Goal: Task Accomplishment & Management: Complete application form

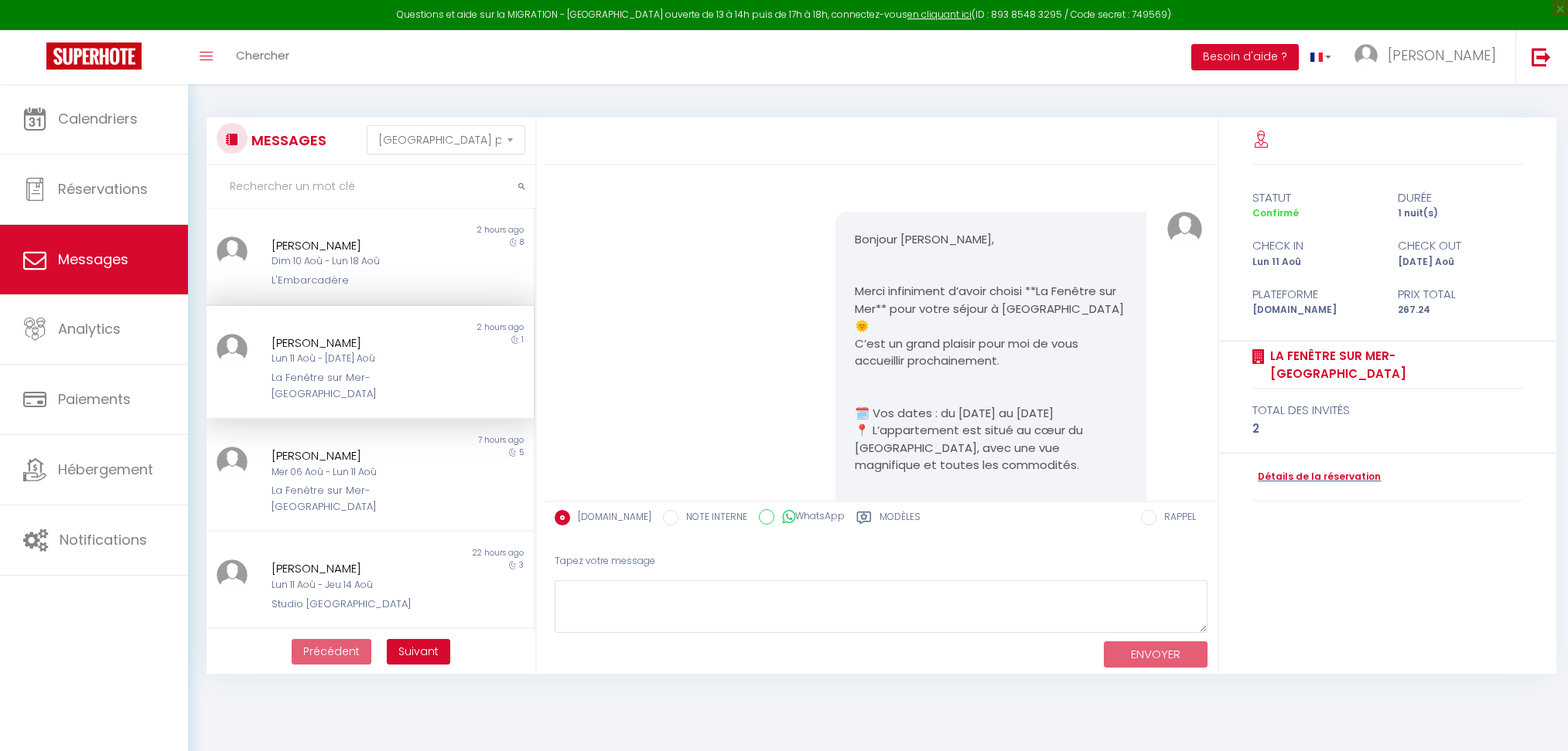
select select "message"
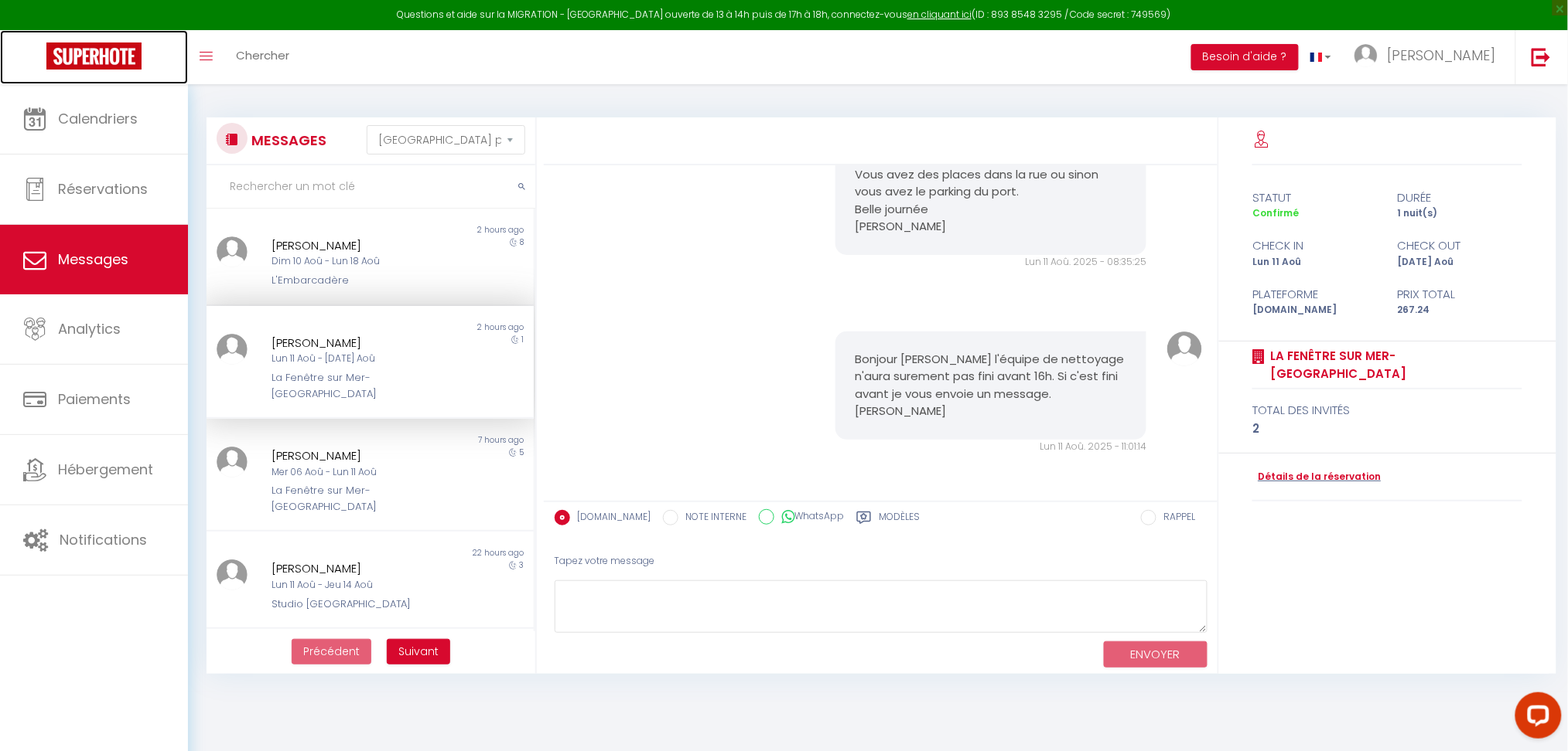
click at [72, 68] on img at bounding box center [93, 57] width 95 height 27
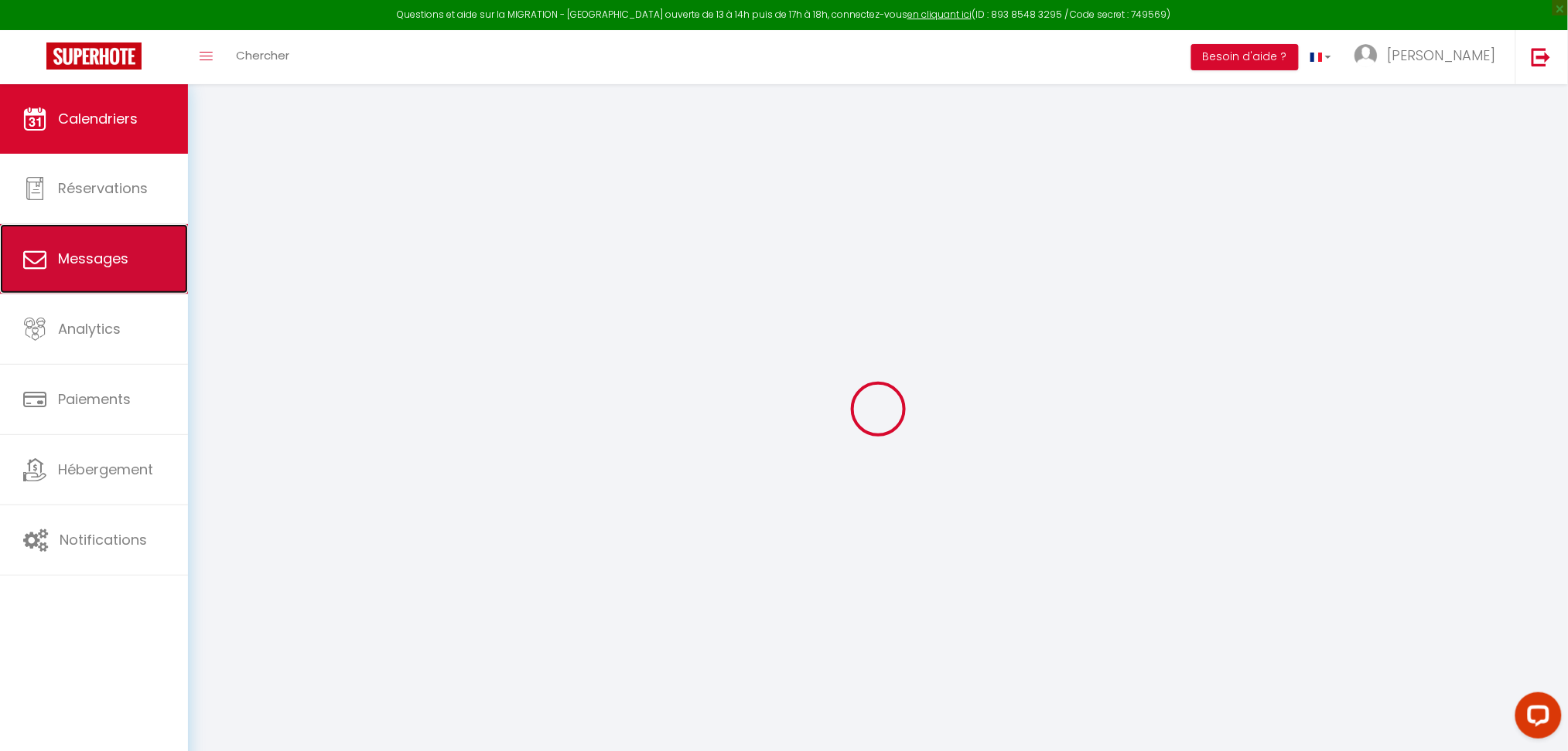
click at [81, 229] on link "Messages" at bounding box center [94, 259] width 188 height 69
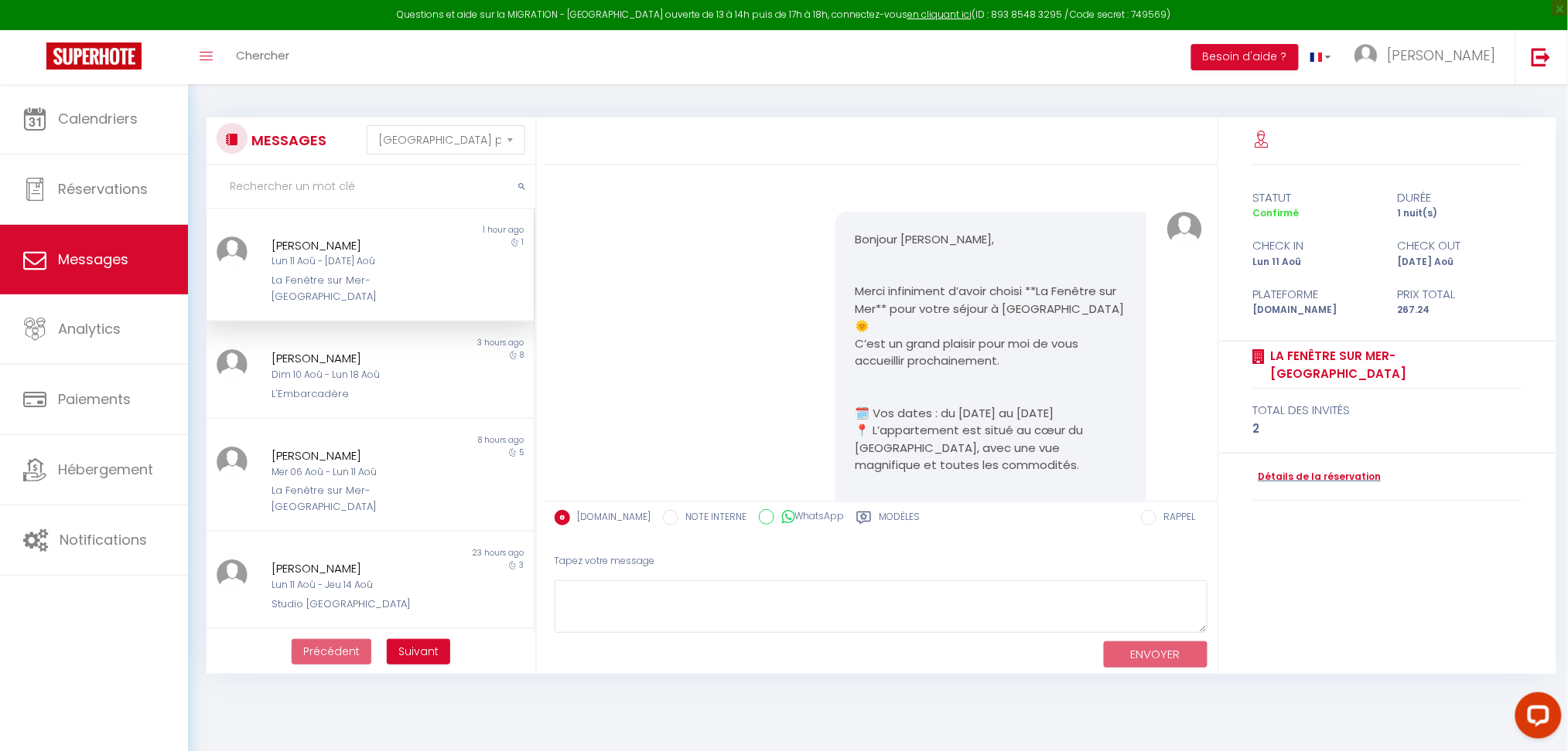
scroll to position [1186, 0]
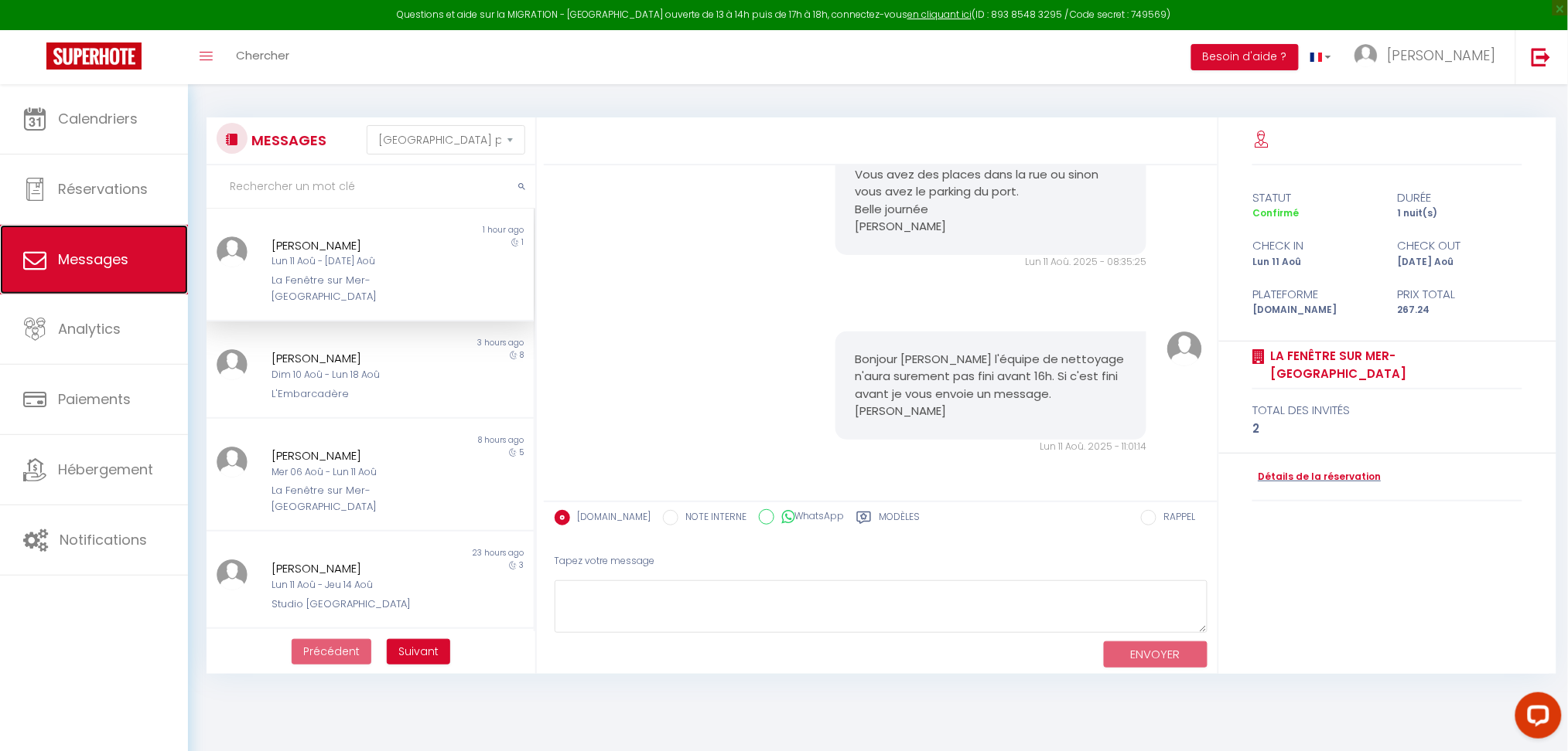
click at [88, 264] on span "Messages" at bounding box center [93, 260] width 70 height 20
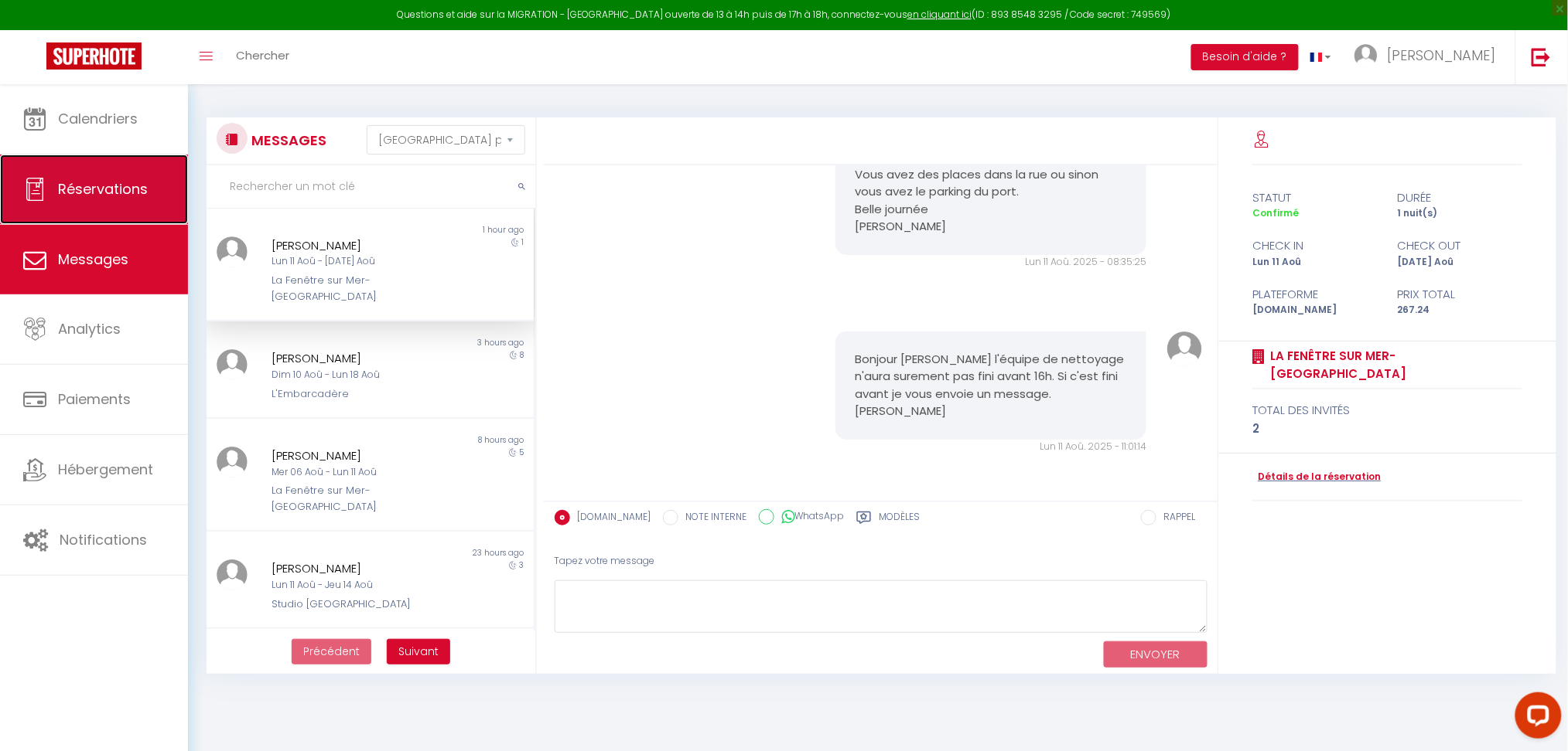
click at [75, 188] on span "Réservations" at bounding box center [103, 189] width 90 height 20
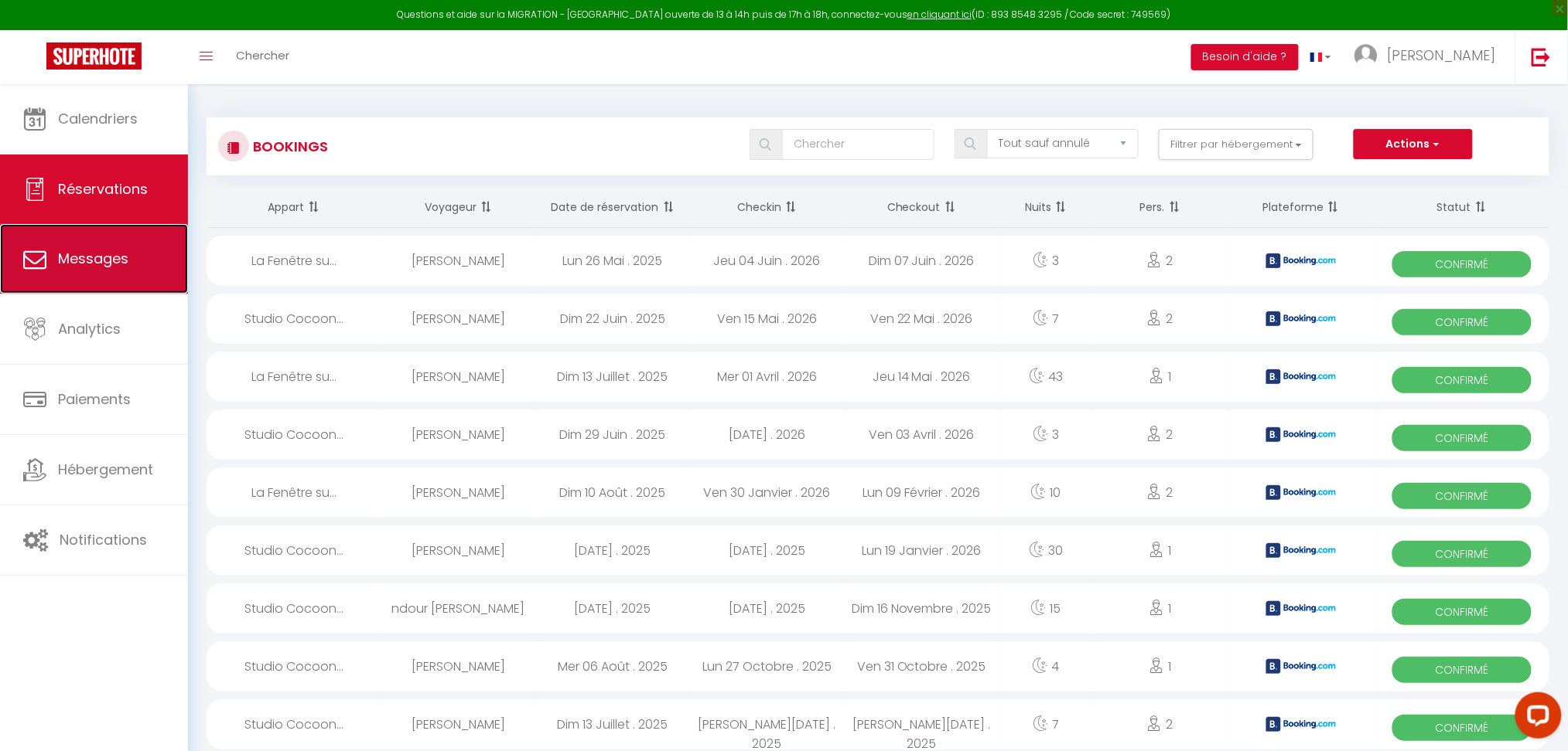
click at [91, 273] on link "Messages" at bounding box center [94, 259] width 188 height 69
select select "message"
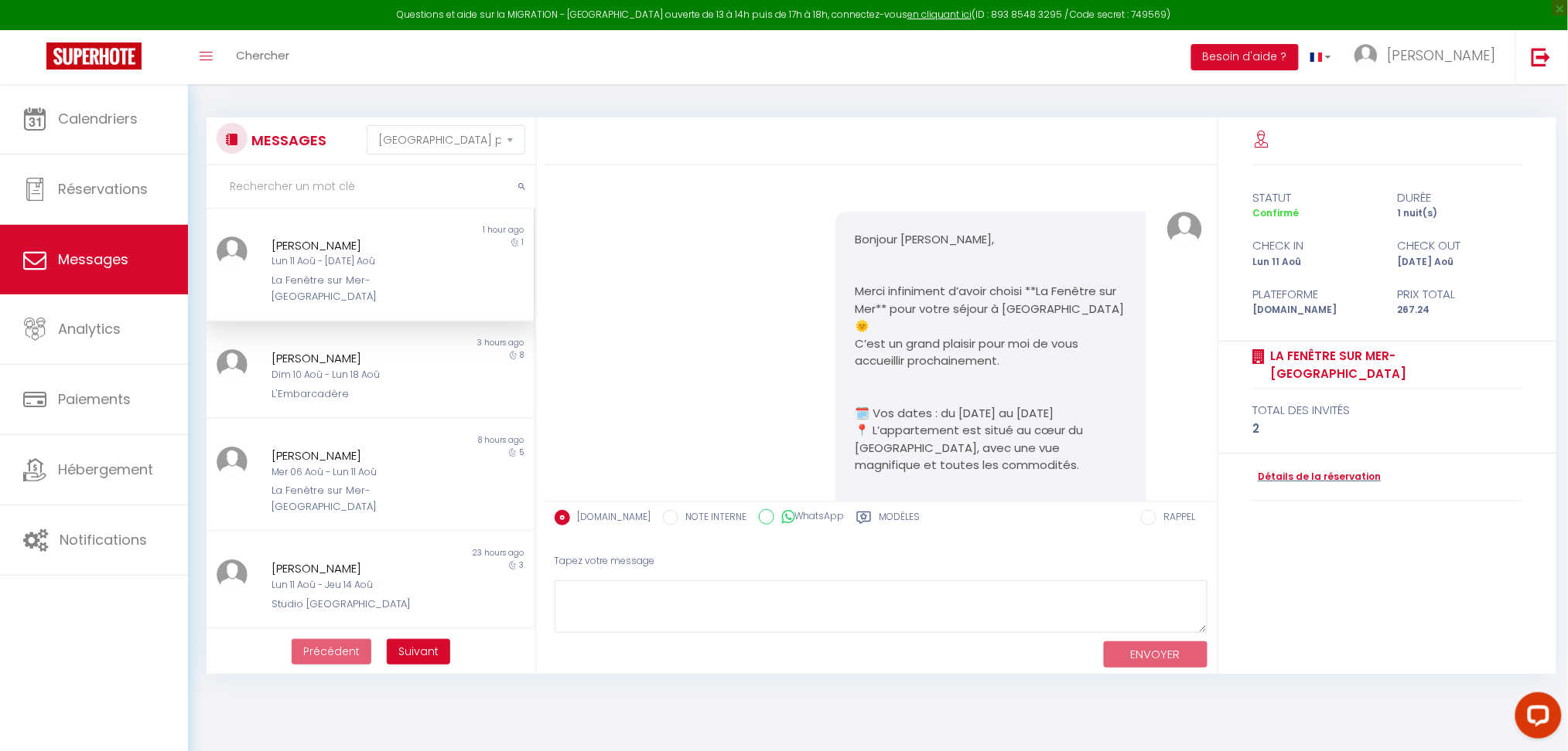
scroll to position [1186, 0]
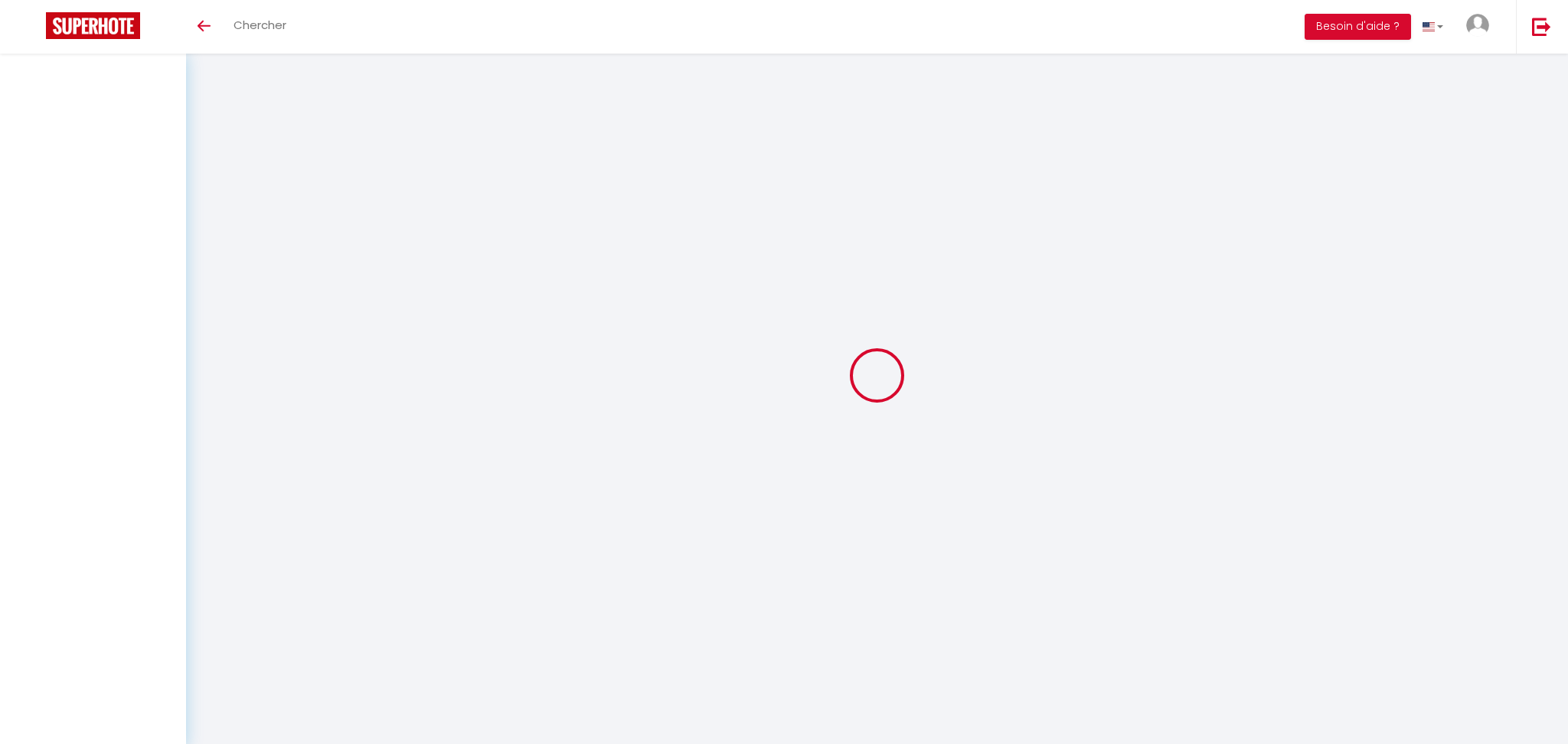
select select "message"
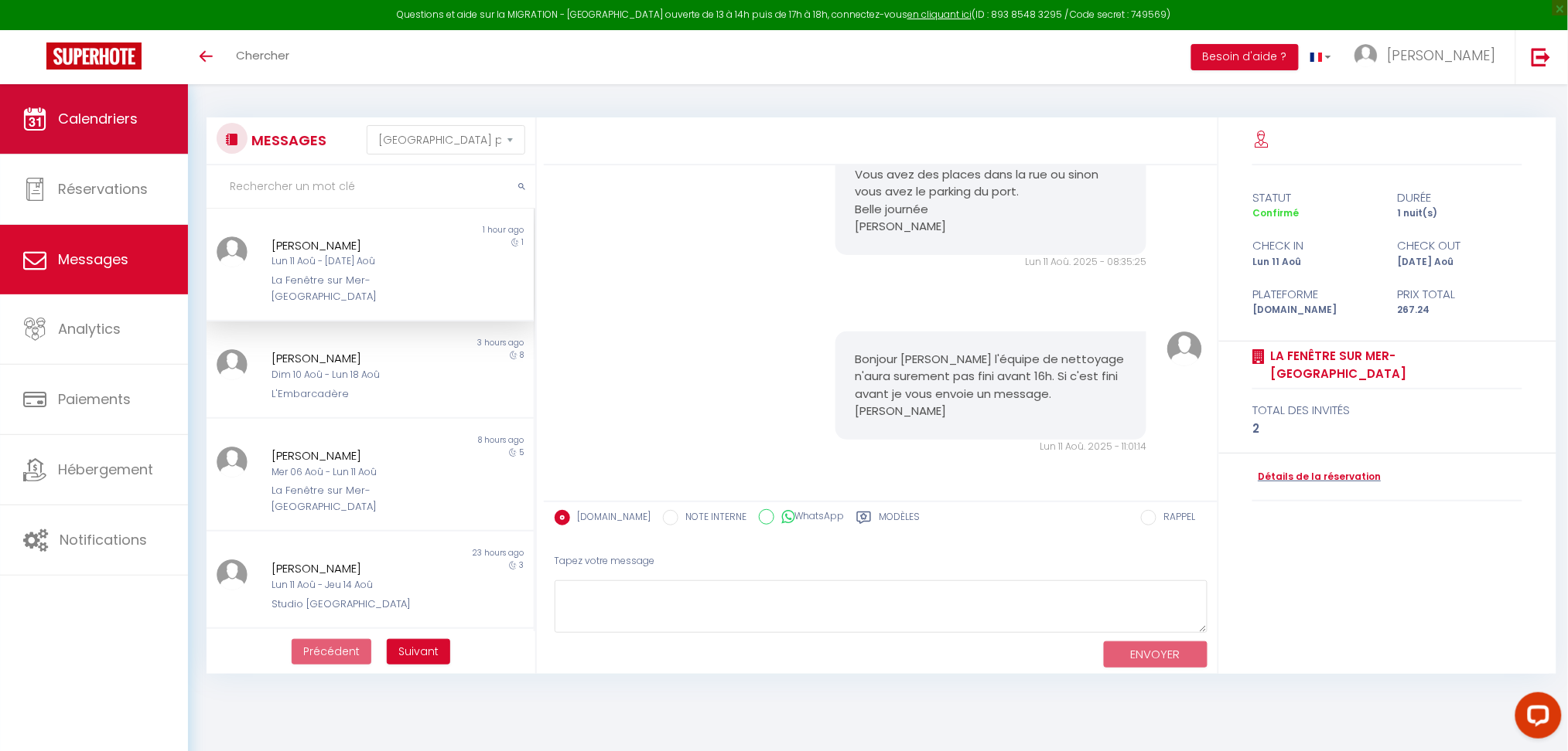
click at [102, 128] on span "Calendriers" at bounding box center [98, 119] width 80 height 20
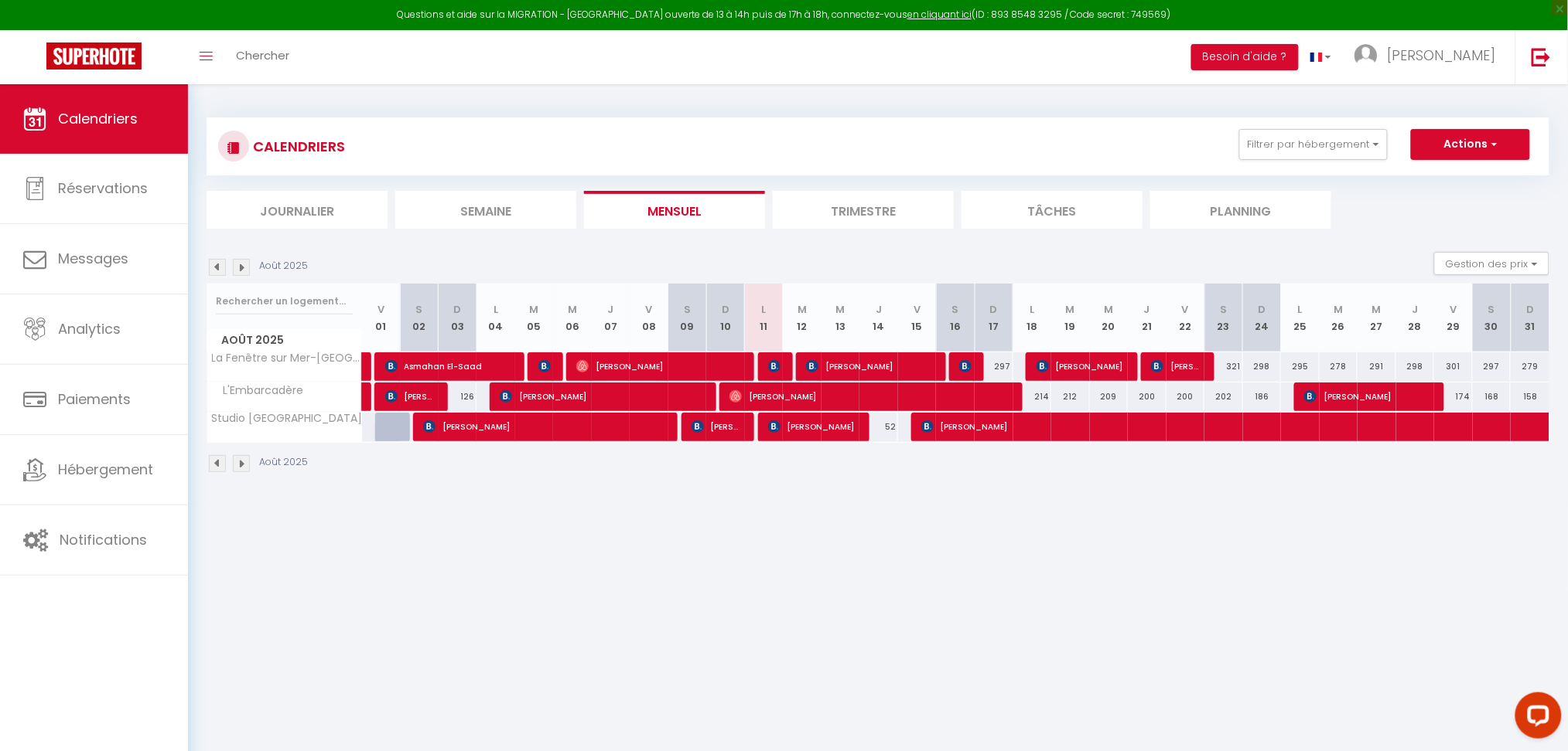
click at [822, 207] on li "Trimestre" at bounding box center [863, 210] width 181 height 38
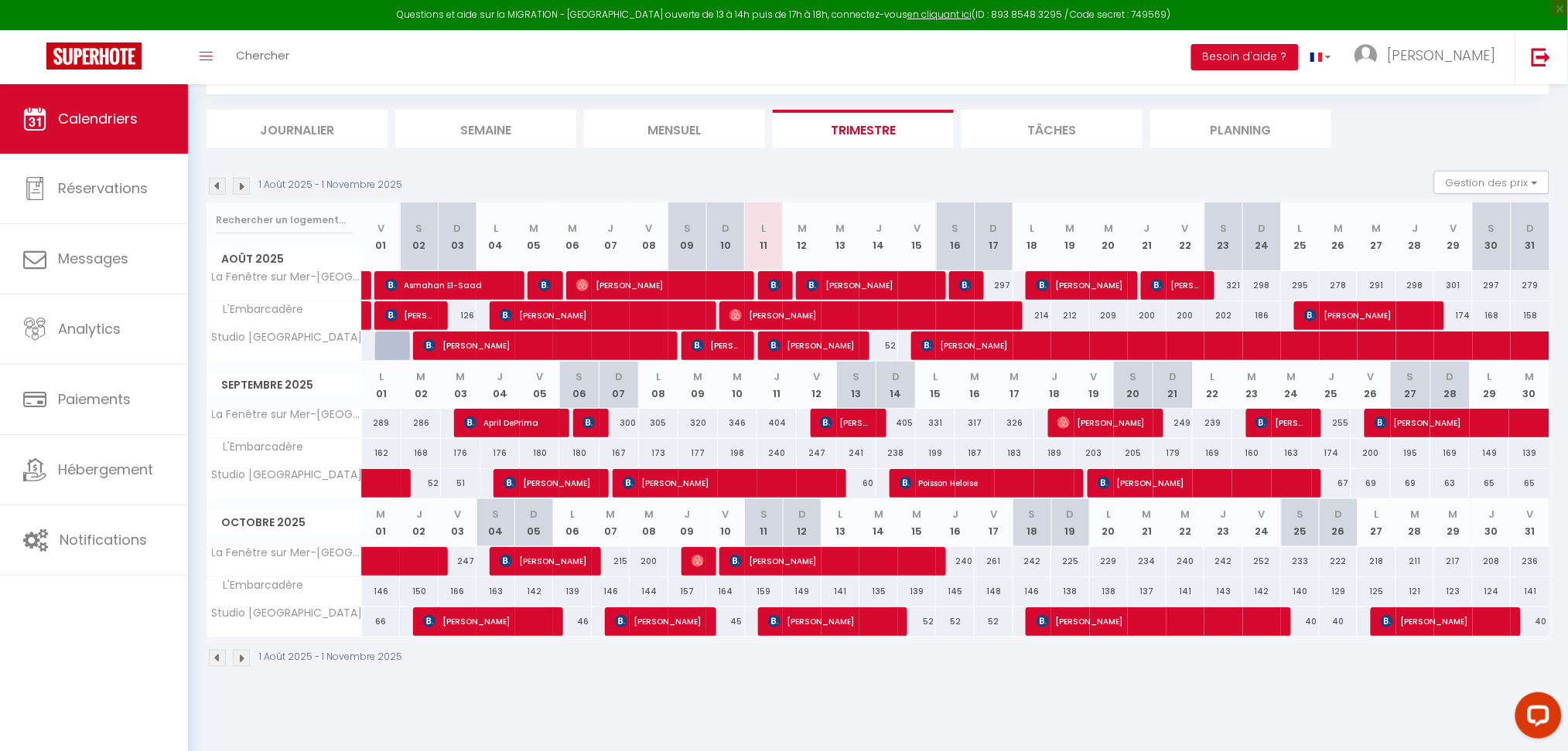
scroll to position [83, 0]
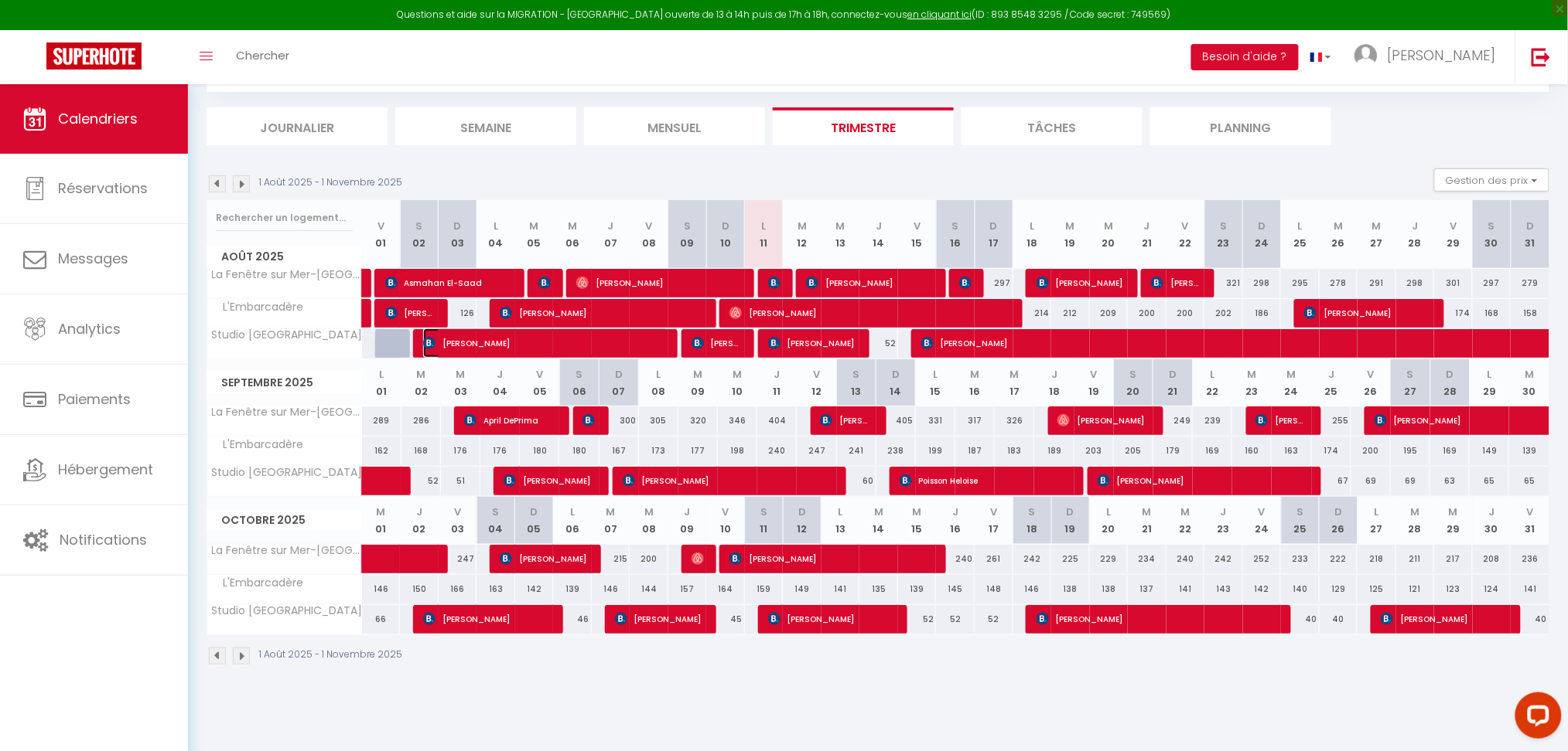
click at [503, 347] on span "[PERSON_NAME]" at bounding box center [545, 343] width 245 height 29
select select "OK"
select select "KO"
select select "0"
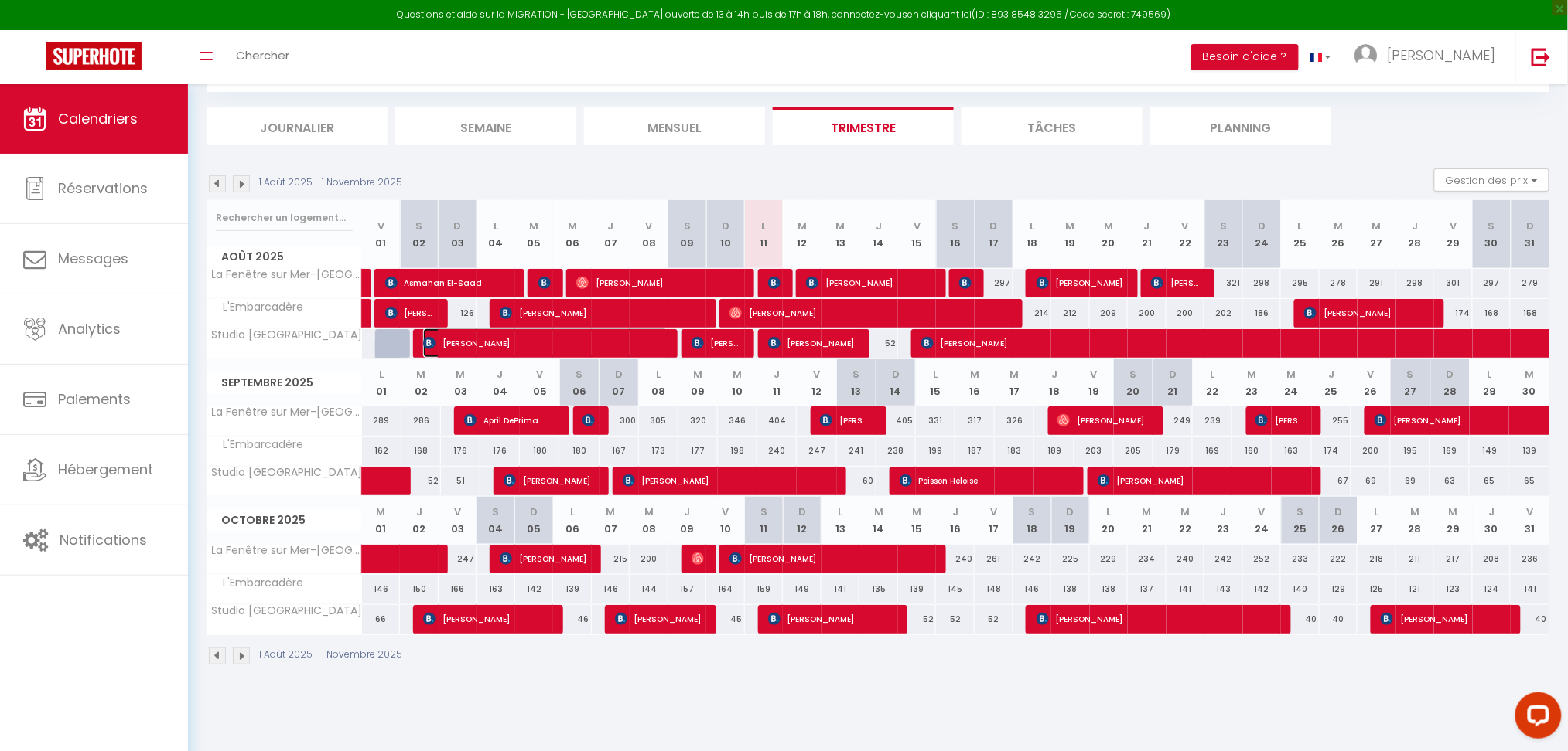
select select "1"
select select
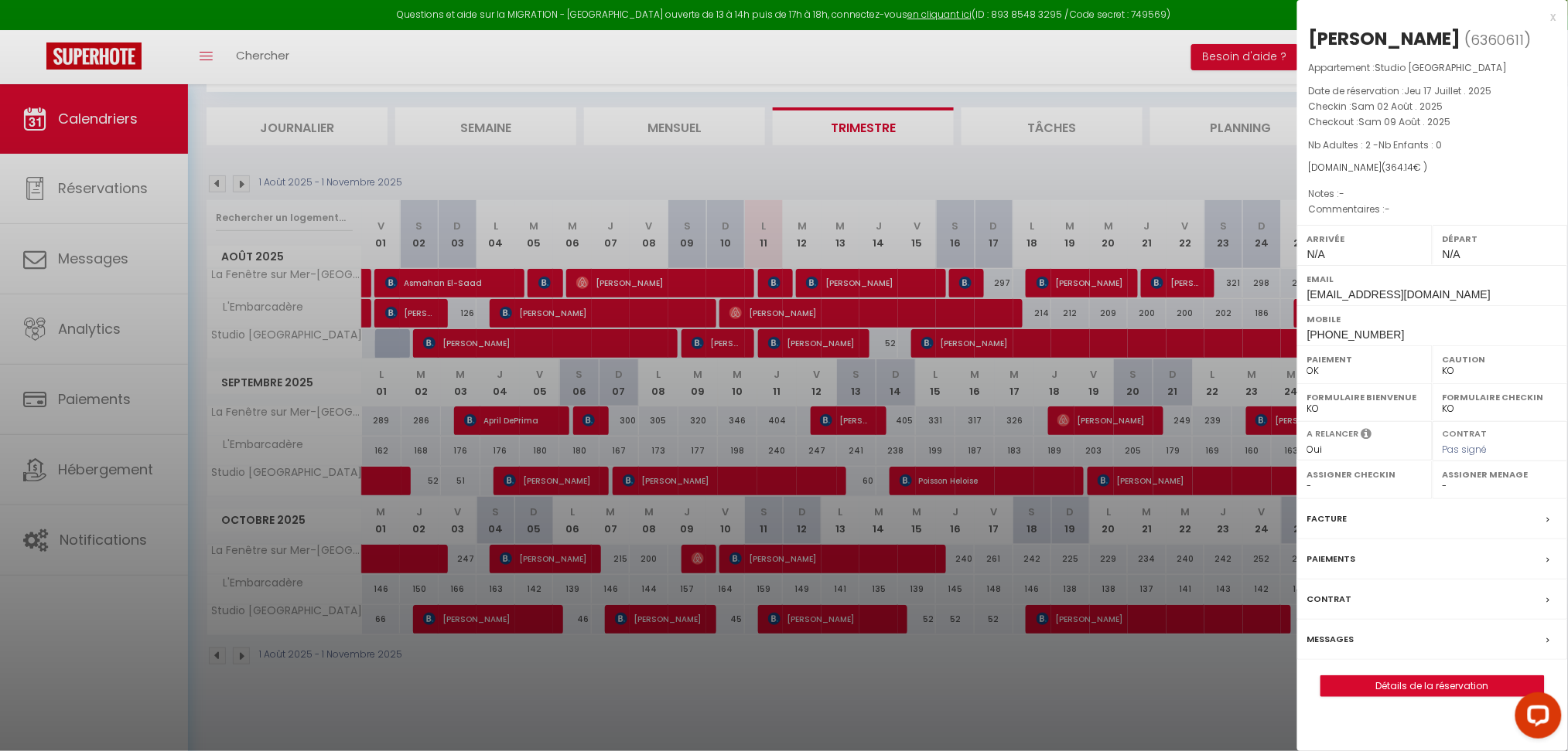
click at [1544, 518] on div "Facture" at bounding box center [1431, 519] width 271 height 40
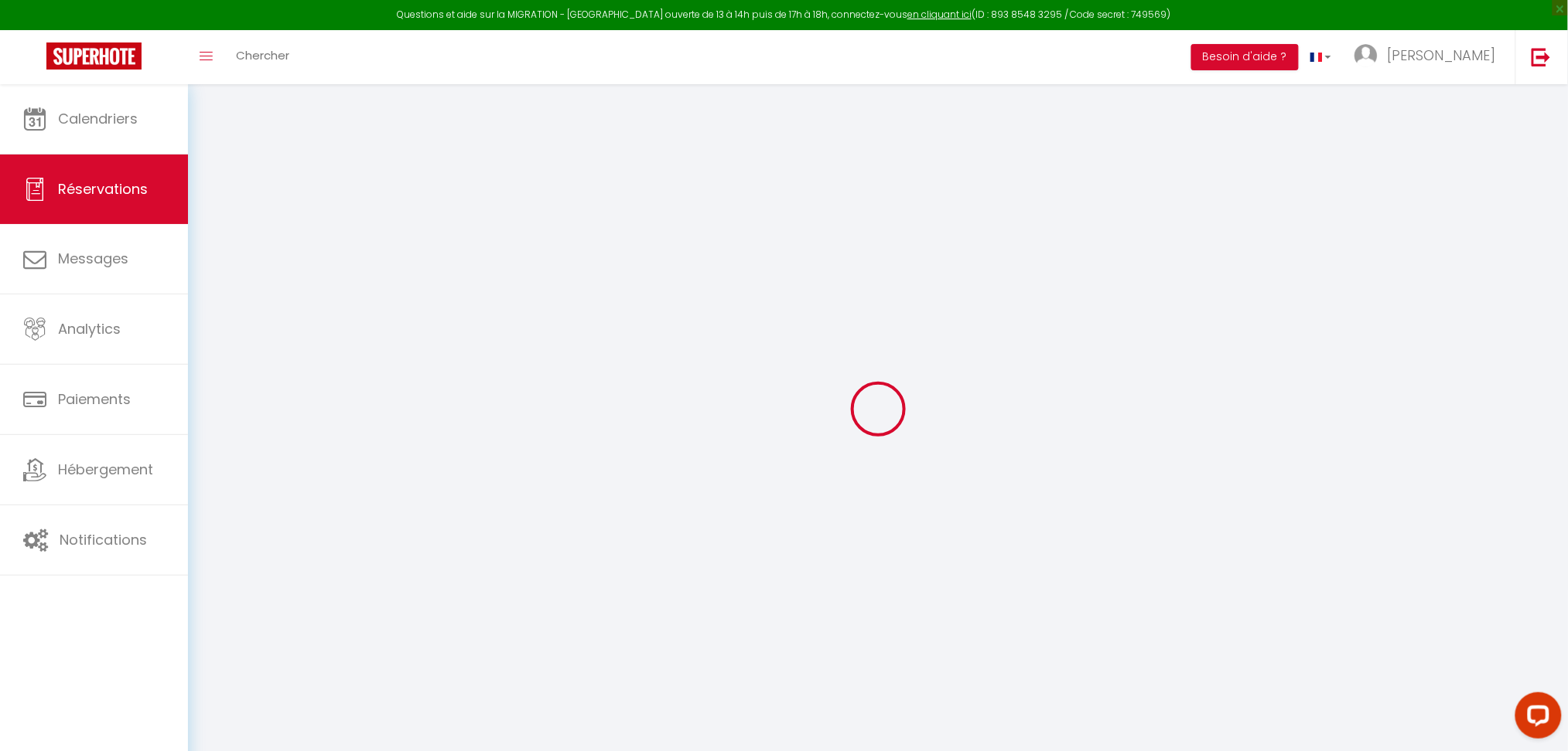
type input "Fanny"
type input "Busetto"
type input "fbuset.749329@guest.booking.com"
type input "+33631674900"
type input "."
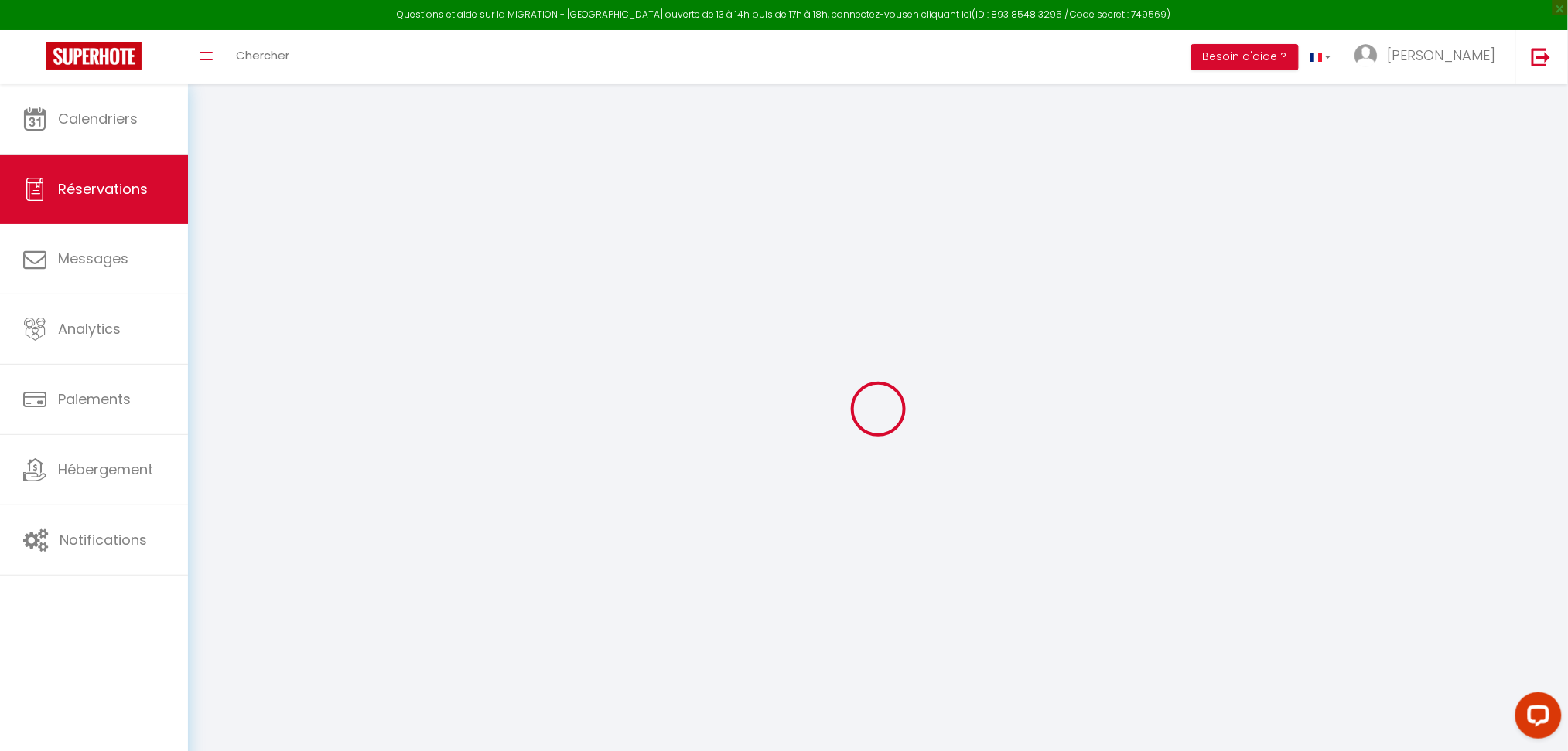
select select "FR"
type input "58.62"
type input "5.1"
select select "74850"
select select "1"
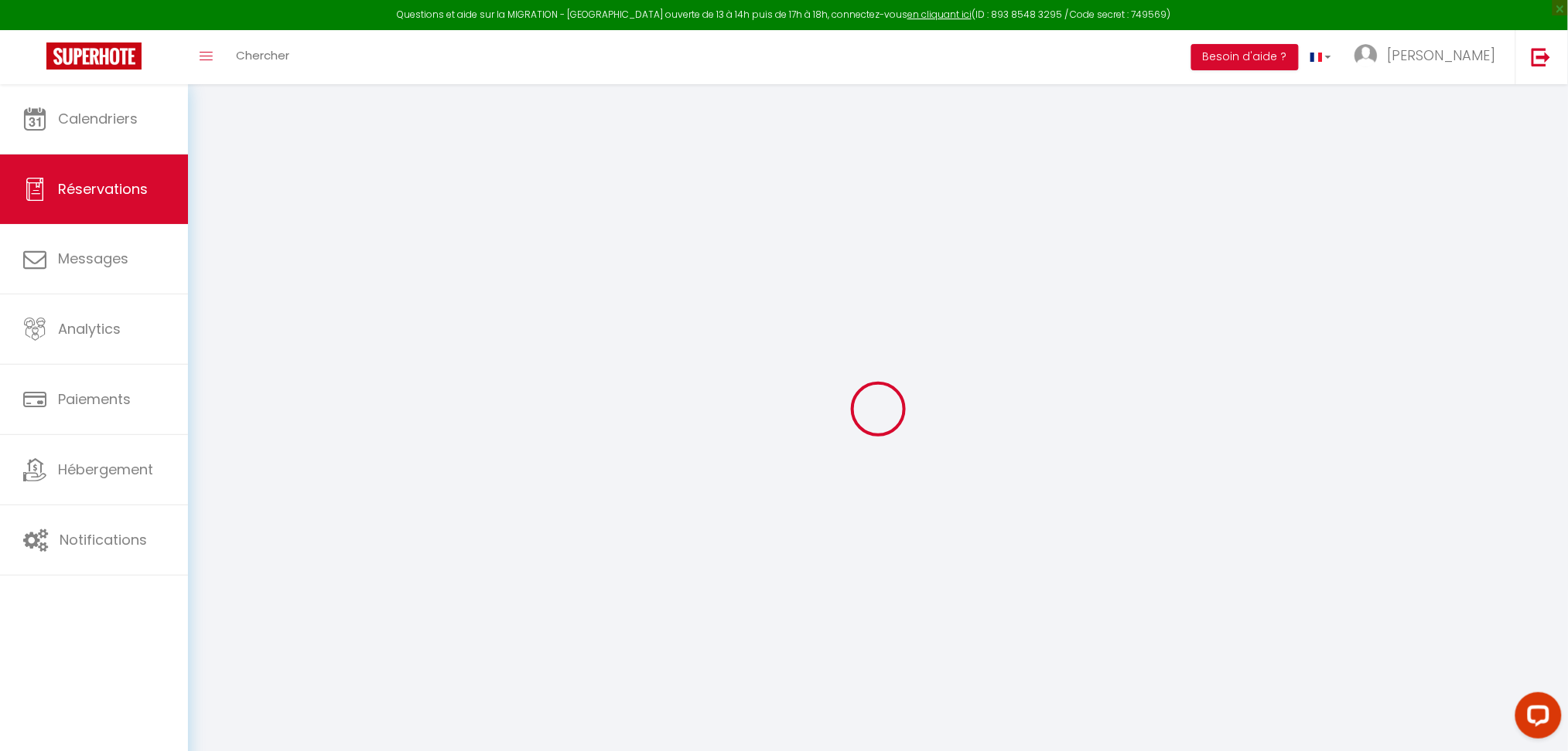
select select
type input "2"
select select "12"
select select
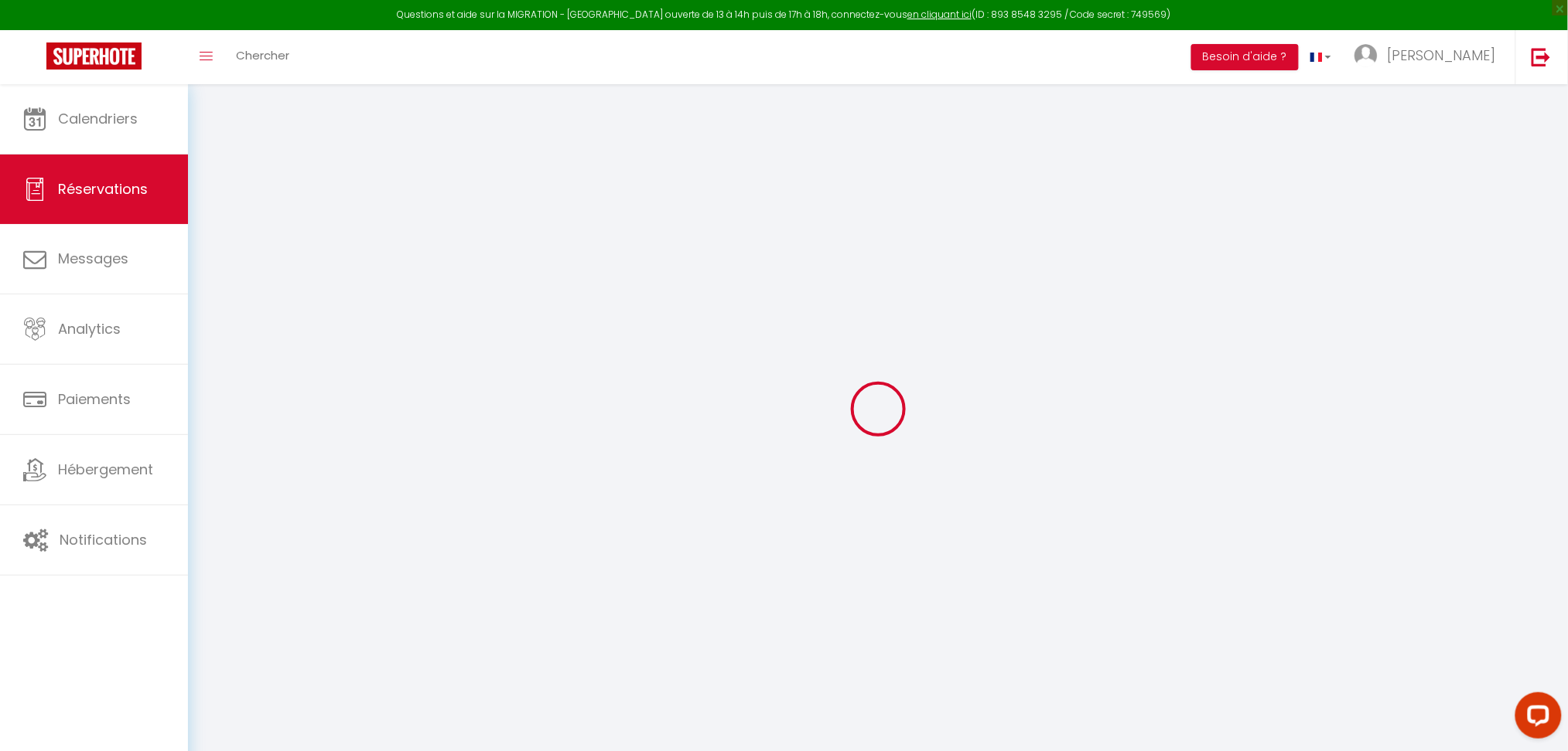
type input "294.84"
checkbox input "false"
type input "0"
select select "2"
type input "0"
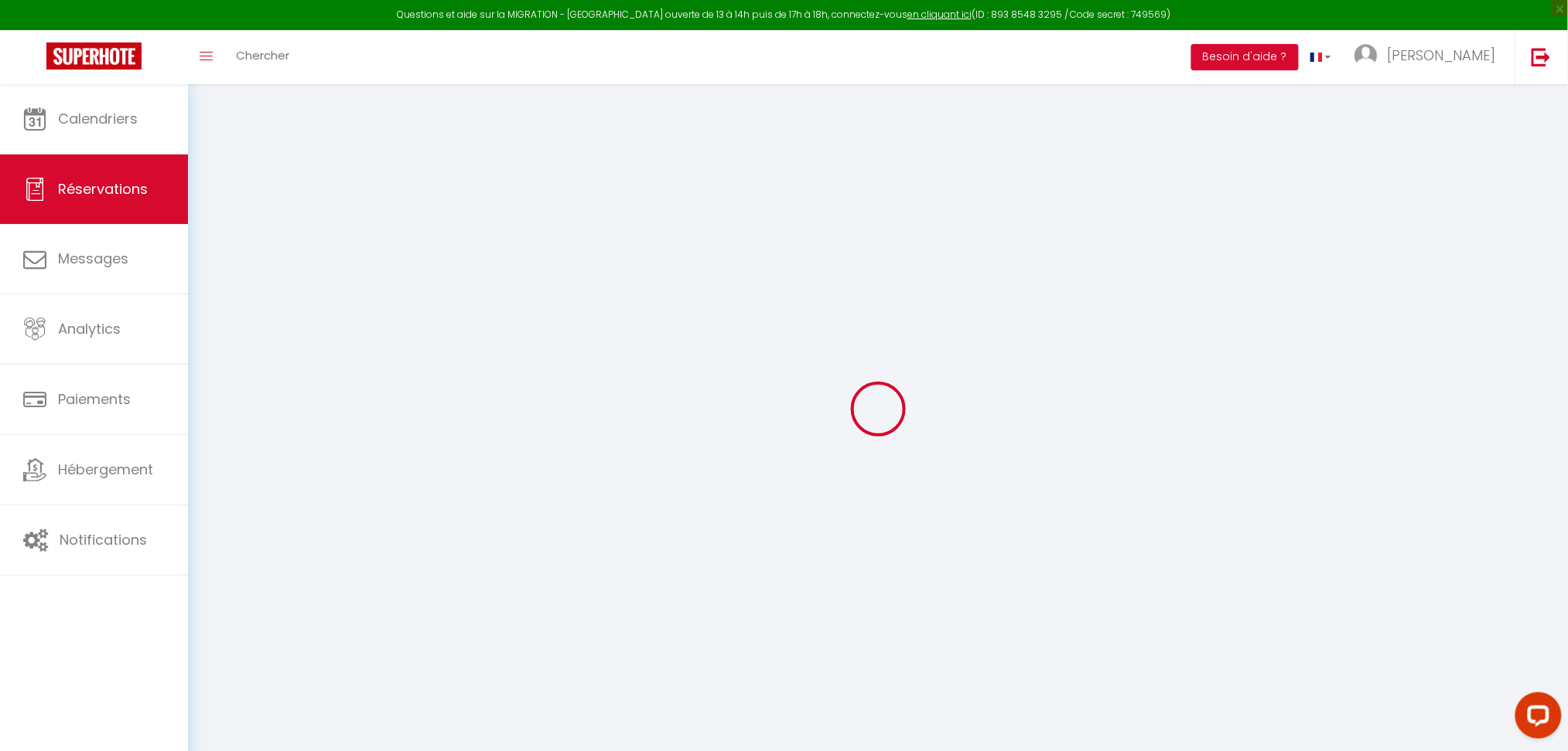
type input "0"
select select
select select "14"
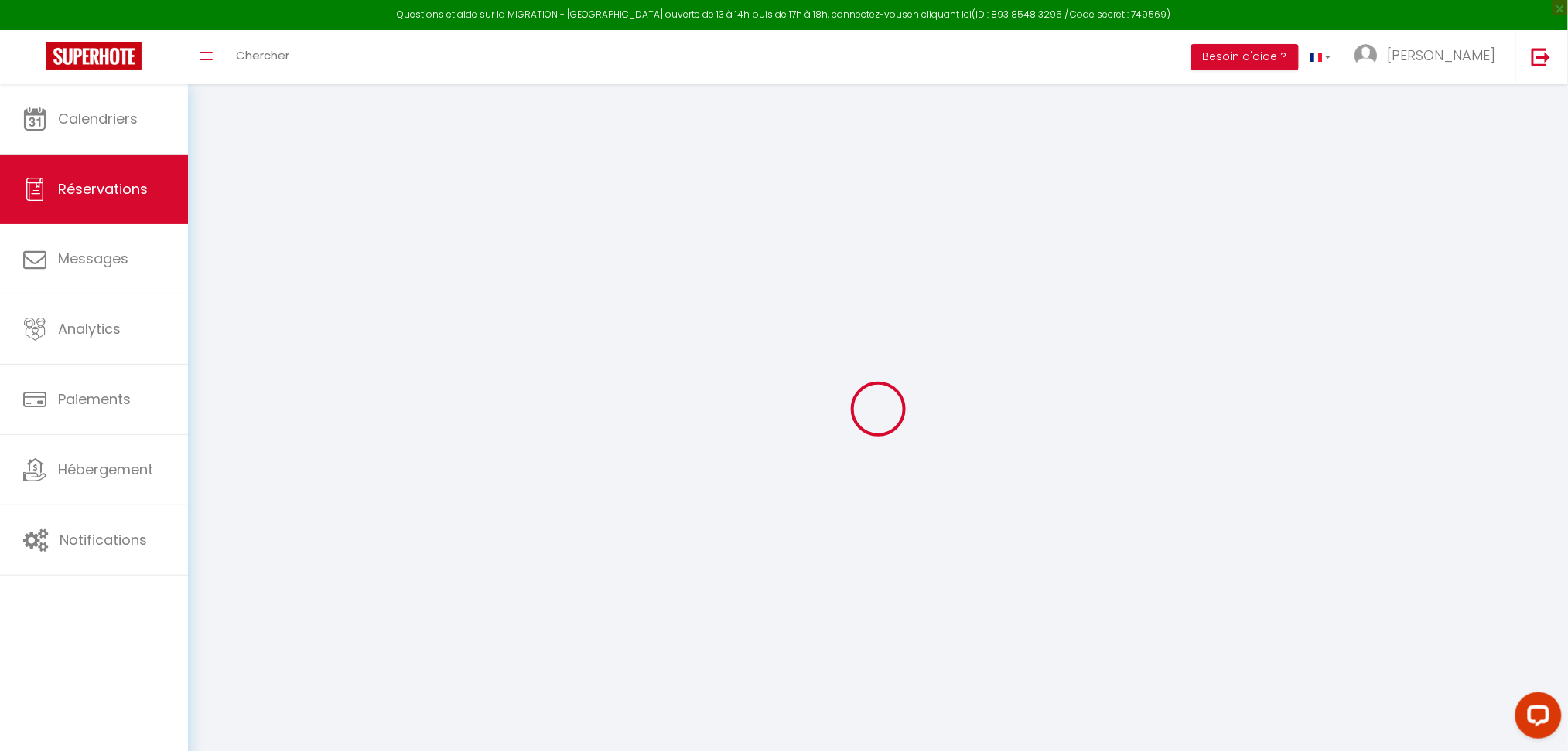
checkbox input "false"
select select
checkbox input "false"
select select
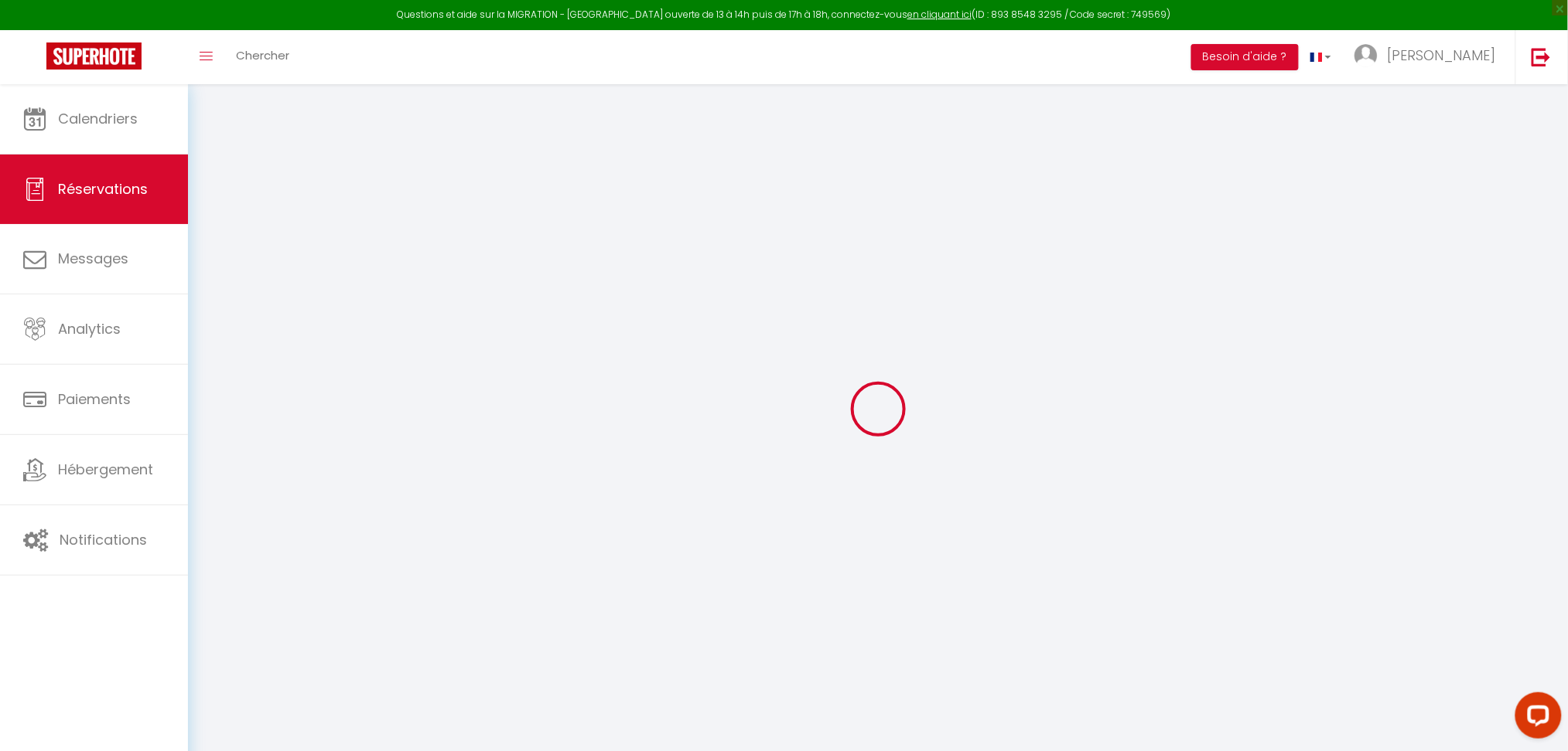
select select
checkbox input "false"
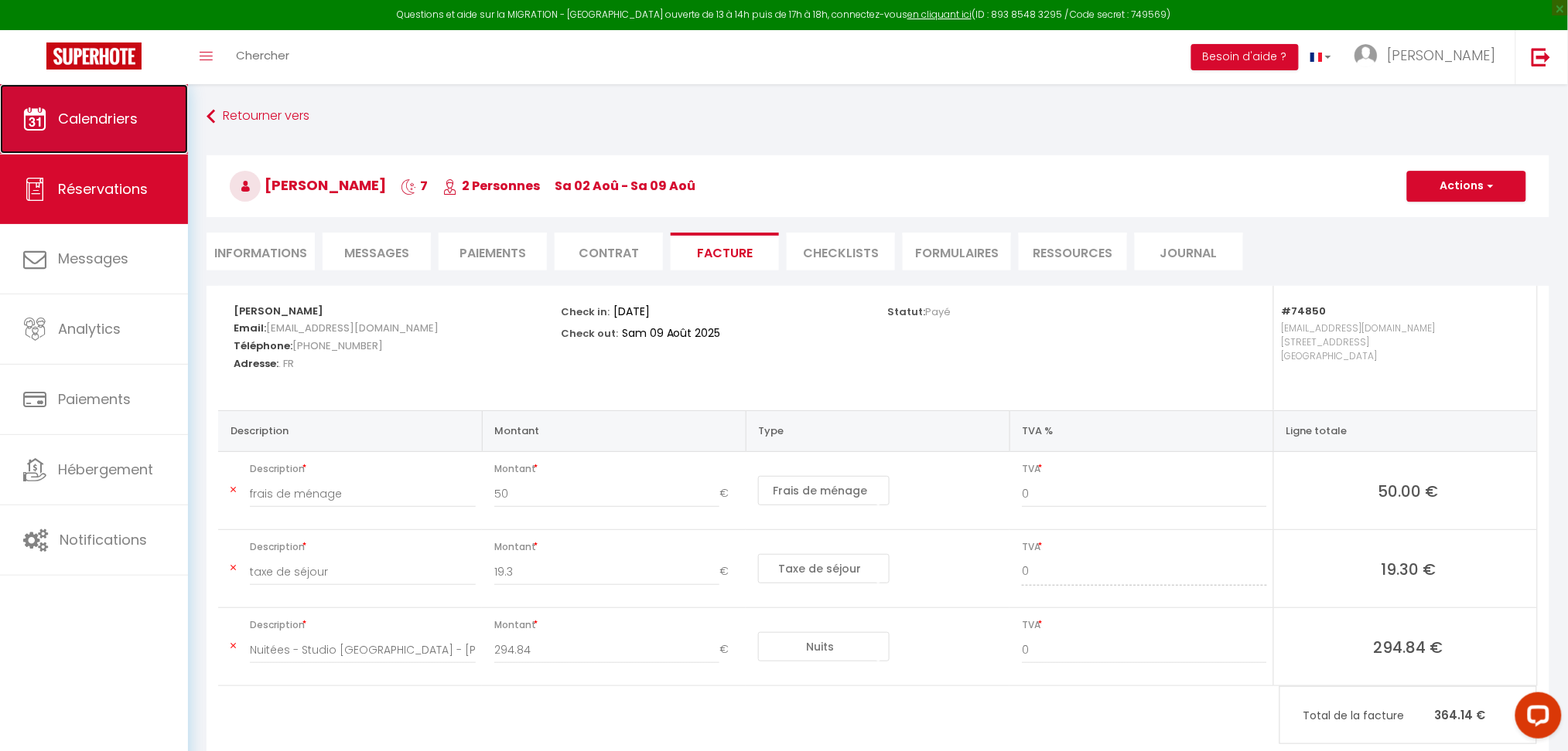
click at [109, 136] on link "Calendriers" at bounding box center [94, 118] width 188 height 69
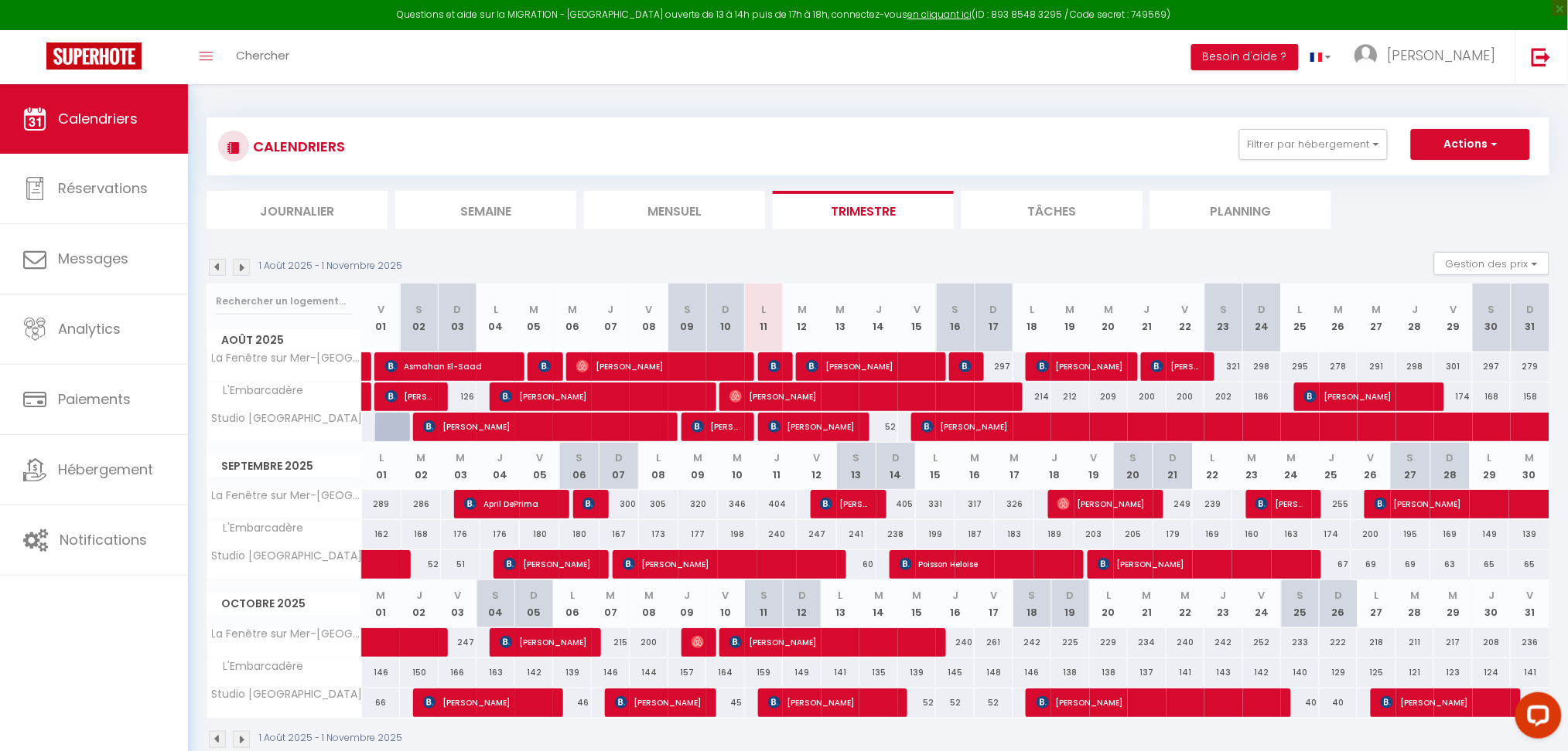
scroll to position [83, 0]
